Goal: Task Accomplishment & Management: Manage account settings

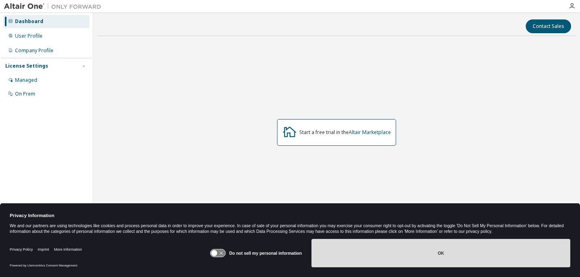
click at [394, 249] on button "OK" at bounding box center [440, 253] width 259 height 28
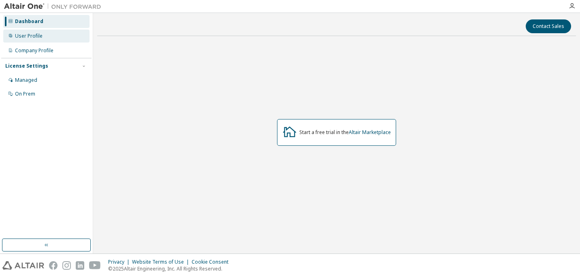
click at [30, 40] on div "User Profile" at bounding box center [46, 36] width 86 height 13
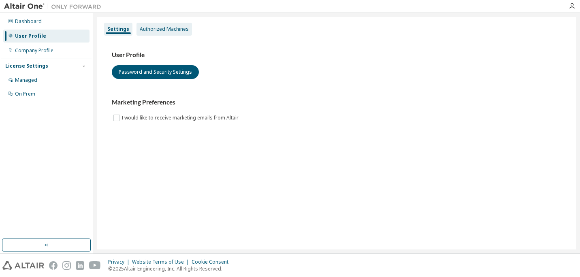
click at [145, 30] on div "Authorized Machines" at bounding box center [164, 29] width 49 height 6
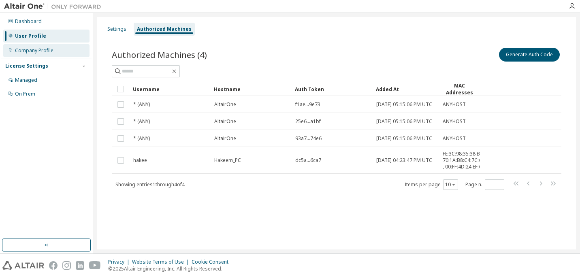
click at [30, 48] on div "Company Profile" at bounding box center [34, 50] width 38 height 6
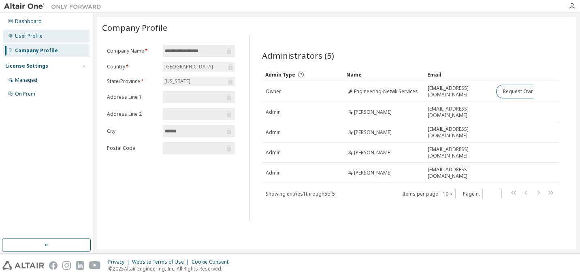
click at [38, 38] on div "User Profile" at bounding box center [29, 36] width 28 height 6
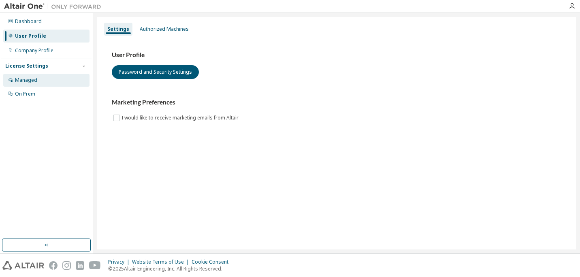
click at [38, 81] on div "Managed" at bounding box center [46, 80] width 86 height 13
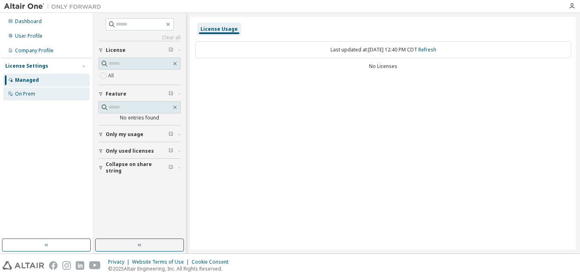
click at [38, 91] on div "On Prem" at bounding box center [46, 93] width 86 height 13
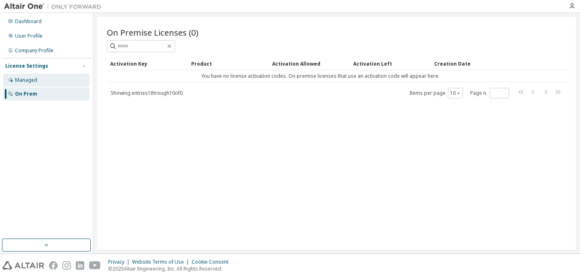
click at [38, 82] on div "Managed" at bounding box center [46, 80] width 86 height 13
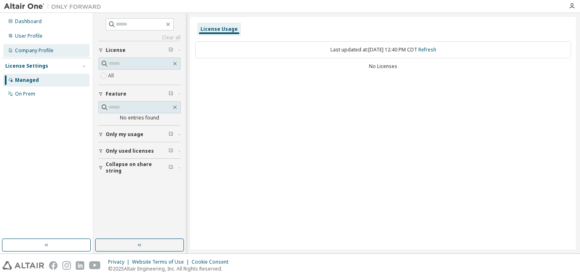
click at [44, 54] on div "Company Profile" at bounding box center [46, 50] width 86 height 13
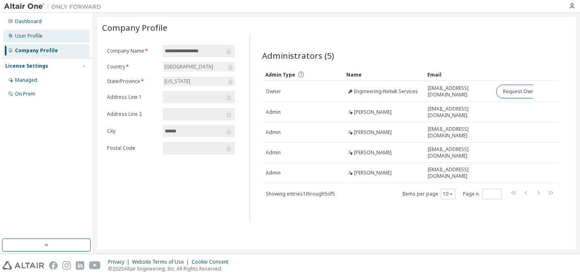
click at [45, 39] on div "User Profile" at bounding box center [46, 36] width 86 height 13
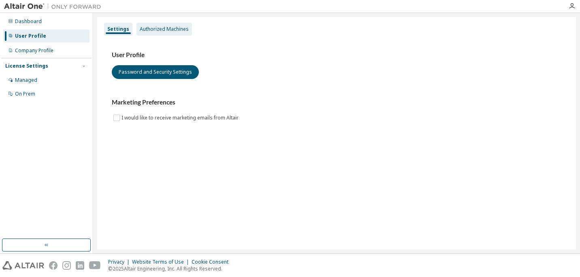
click at [142, 31] on div "Authorized Machines" at bounding box center [164, 29] width 49 height 6
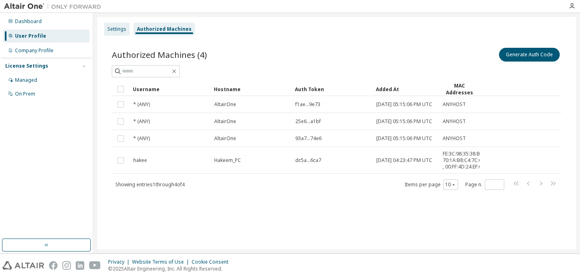
click at [117, 32] on div "Settings" at bounding box center [116, 29] width 19 height 6
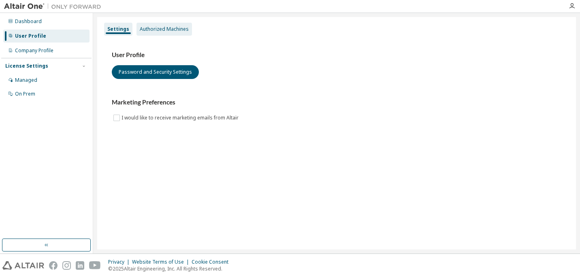
click at [153, 32] on div "Authorized Machines" at bounding box center [164, 29] width 49 height 6
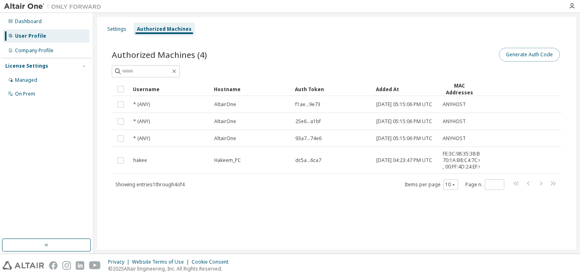
click at [538, 49] on button "Generate Auth Code" at bounding box center [529, 55] width 61 height 14
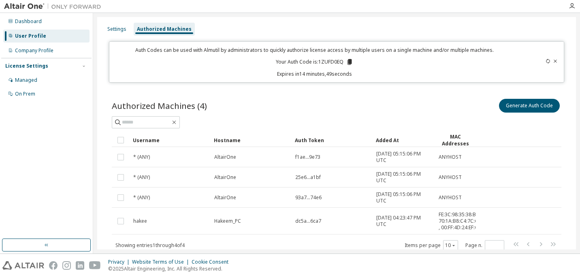
click at [339, 63] on p "Your Auth Code is: 1ZUFD0EQ" at bounding box center [314, 61] width 77 height 7
copy p "1ZUFD0EQ"
click at [345, 67] on div "Auth Codes can be used with Almutil by administrators to quickly authorize lice…" at bounding box center [314, 62] width 400 height 31
click at [30, 51] on div "Company Profile" at bounding box center [34, 50] width 38 height 6
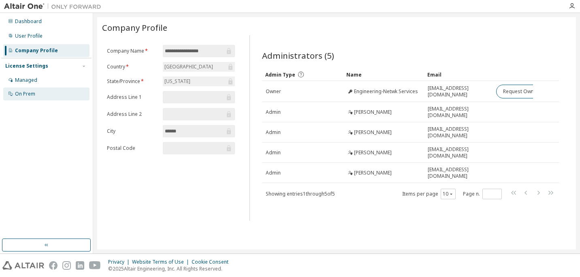
click at [36, 92] on div "On Prem" at bounding box center [46, 93] width 86 height 13
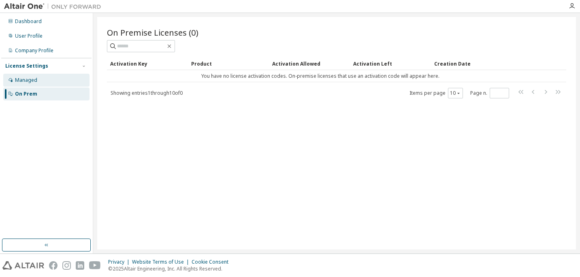
click at [40, 83] on div "Managed" at bounding box center [46, 80] width 86 height 13
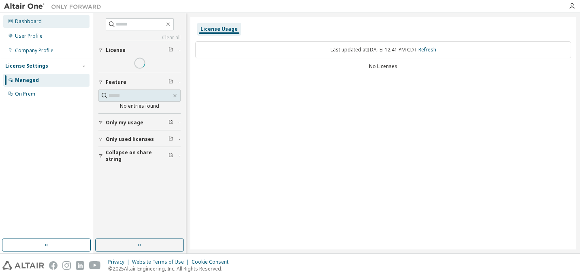
click at [43, 23] on div "Dashboard" at bounding box center [46, 21] width 86 height 13
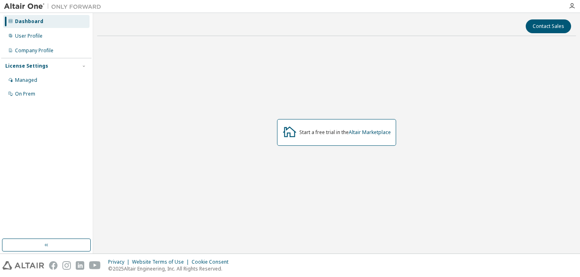
click at [441, 72] on div "Start a free trial in the Altair Marketplace" at bounding box center [336, 133] width 479 height 180
click at [559, 28] on button "Contact Sales" at bounding box center [548, 26] width 45 height 14
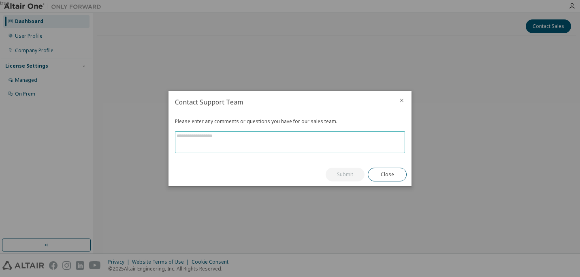
click at [328, 139] on textarea at bounding box center [289, 142] width 229 height 21
type textarea "**********"
click at [337, 172] on button "Submit" at bounding box center [345, 175] width 39 height 14
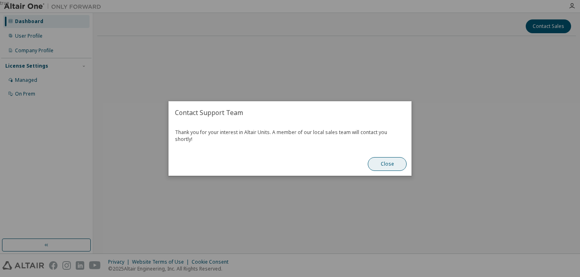
click at [379, 165] on button "Close" at bounding box center [387, 164] width 39 height 14
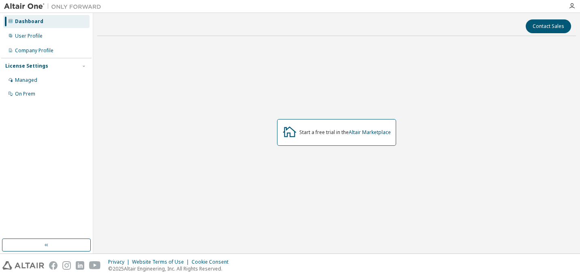
click at [275, 83] on div "Start a free trial in the Altair Marketplace" at bounding box center [336, 133] width 479 height 180
click at [45, 36] on div "User Profile" at bounding box center [46, 36] width 86 height 13
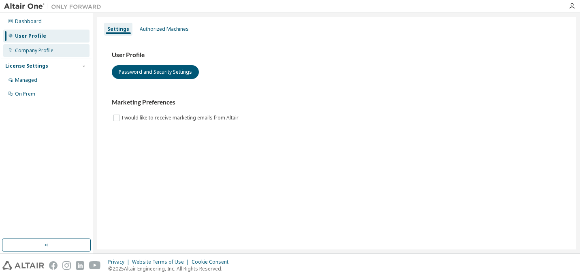
click at [54, 49] on div "Company Profile" at bounding box center [46, 50] width 86 height 13
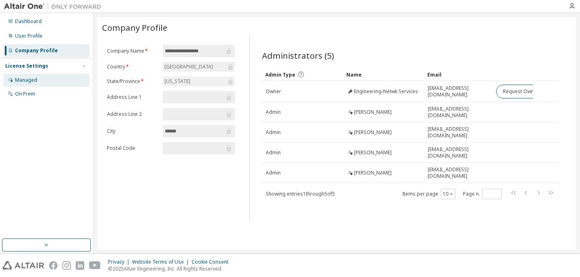
click at [48, 80] on div "Managed" at bounding box center [46, 80] width 86 height 13
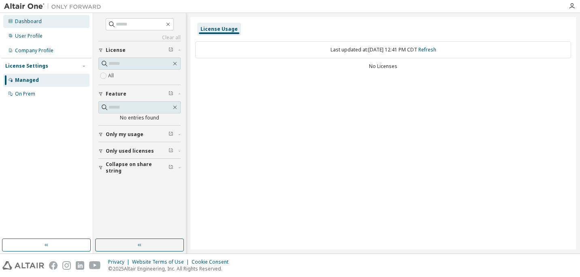
click at [21, 23] on div "Dashboard" at bounding box center [28, 21] width 27 height 6
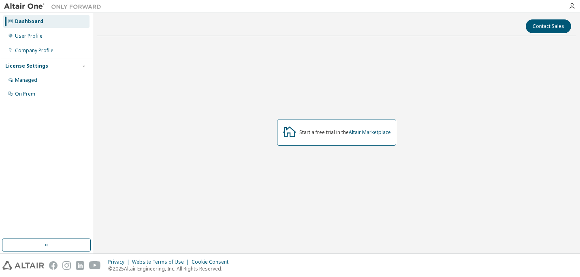
click at [362, 87] on div "Start a free trial in the Altair Marketplace" at bounding box center [336, 133] width 479 height 180
click at [181, 133] on div "Start a free trial in the Altair Marketplace" at bounding box center [336, 133] width 479 height 180
click at [33, 265] on img at bounding box center [23, 265] width 42 height 9
